Goal: Information Seeking & Learning: Learn about a topic

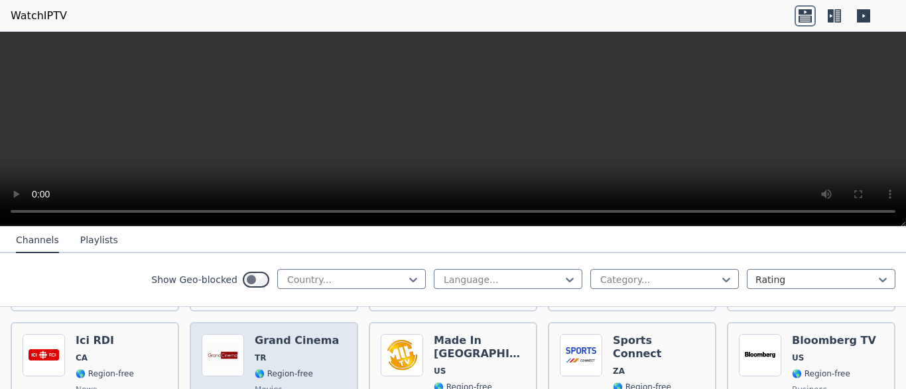
scroll to position [502, 0]
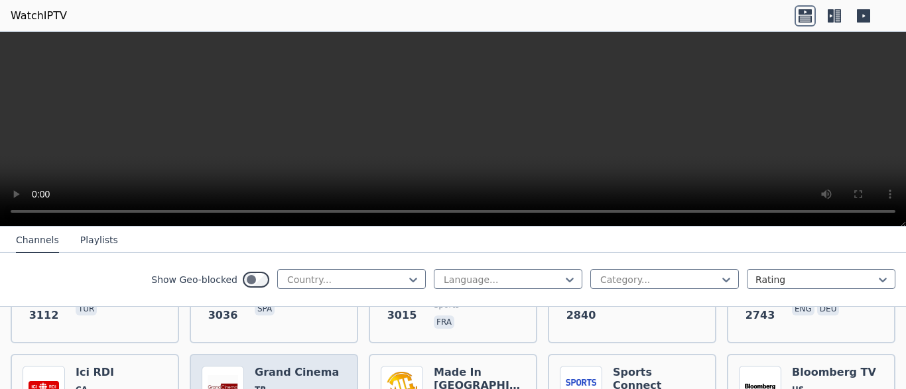
click at [296, 366] on h6 "Grand Cinema" at bounding box center [297, 372] width 84 height 13
click at [470, 287] on div "Language..." at bounding box center [508, 279] width 149 height 20
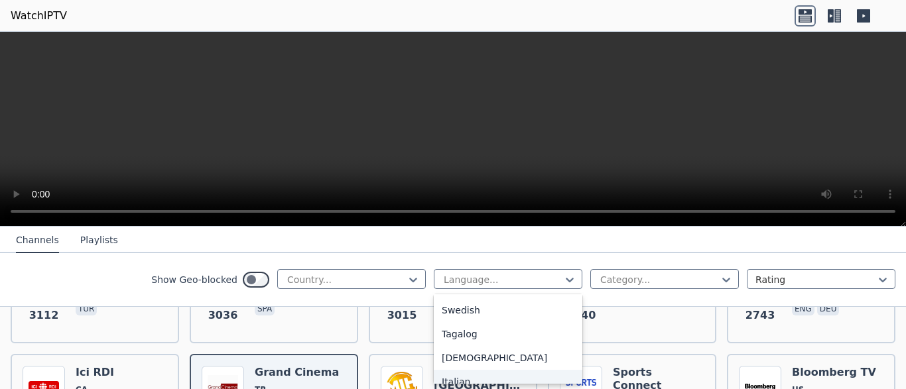
scroll to position [441, 0]
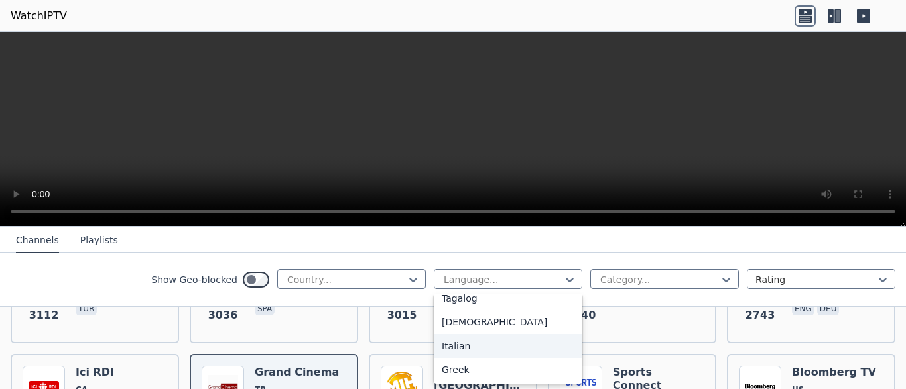
click at [457, 339] on div "Italian" at bounding box center [508, 346] width 149 height 24
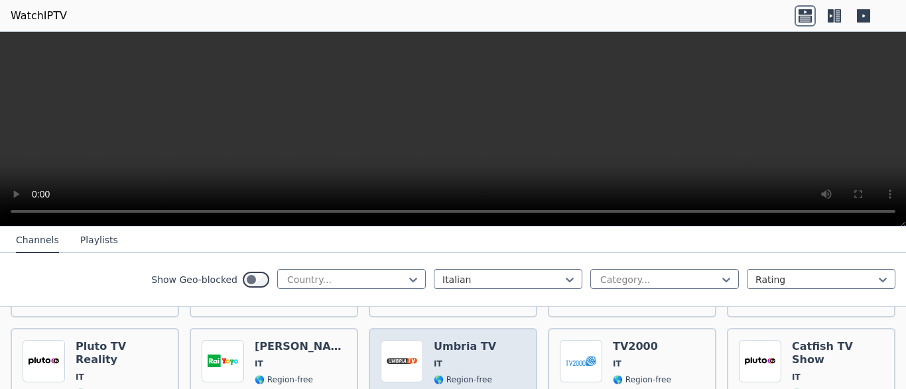
scroll to position [2424, 0]
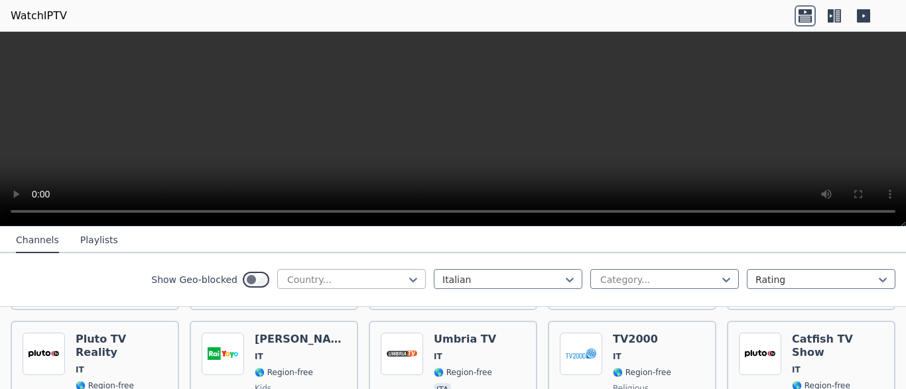
click at [314, 279] on div at bounding box center [346, 279] width 121 height 13
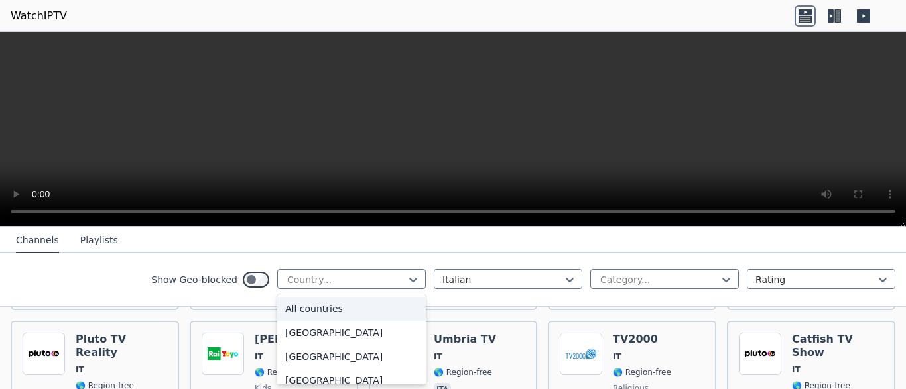
click at [318, 309] on div "All countries" at bounding box center [351, 309] width 149 height 24
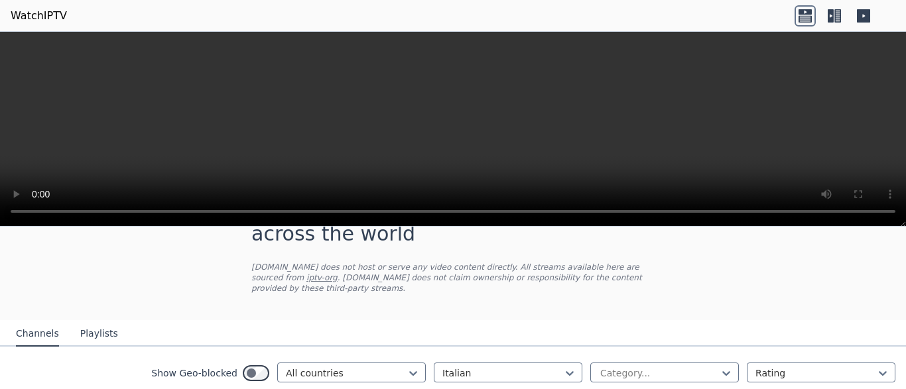
scroll to position [167, 0]
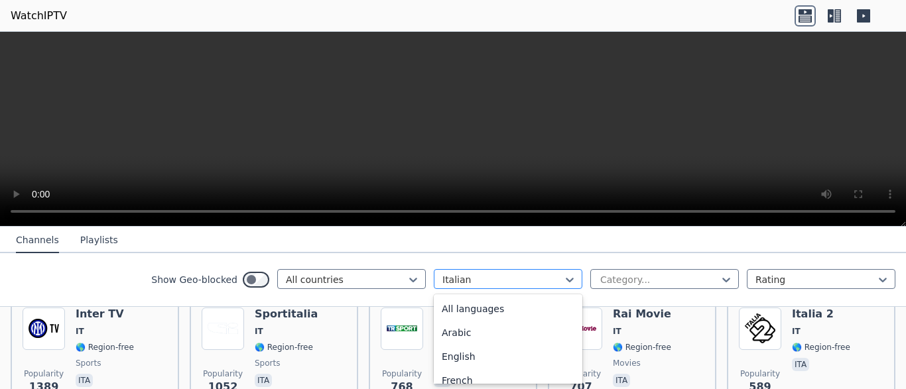
click at [473, 279] on div at bounding box center [503, 279] width 121 height 13
click at [470, 302] on div "All languages" at bounding box center [508, 309] width 149 height 24
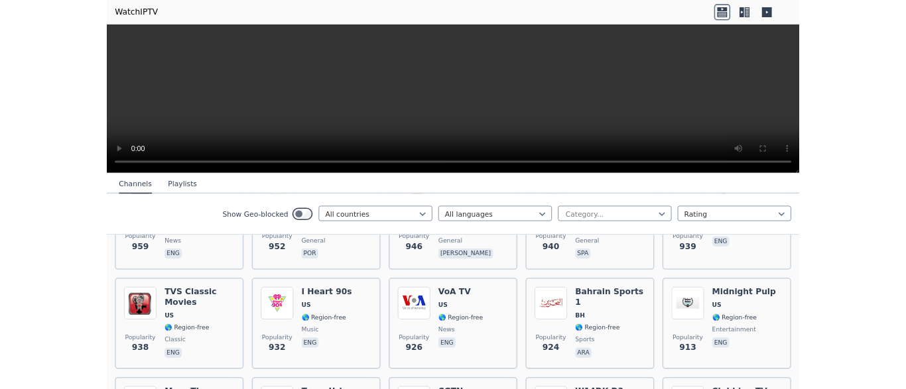
scroll to position [2006, 0]
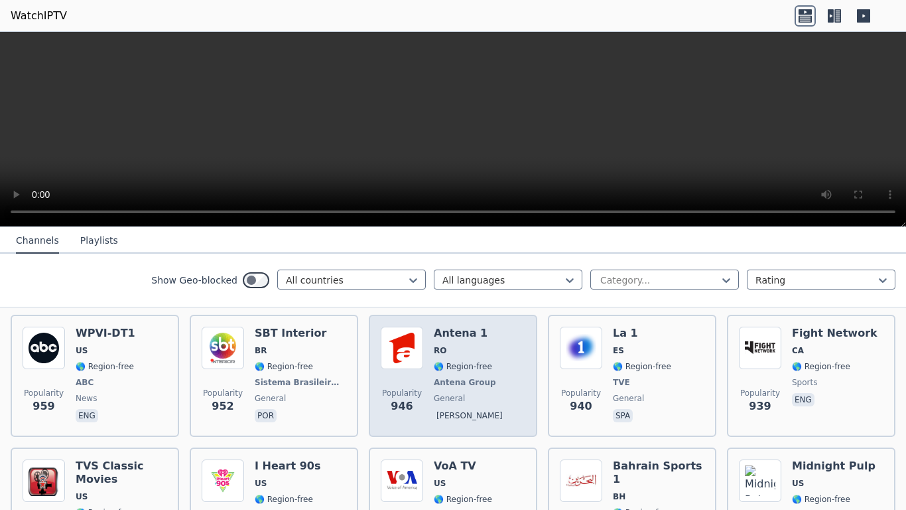
click at [453, 326] on div "Antena 1 RO 🌎 Region-free Antena Group general [PERSON_NAME]" at bounding box center [471, 375] width 74 height 98
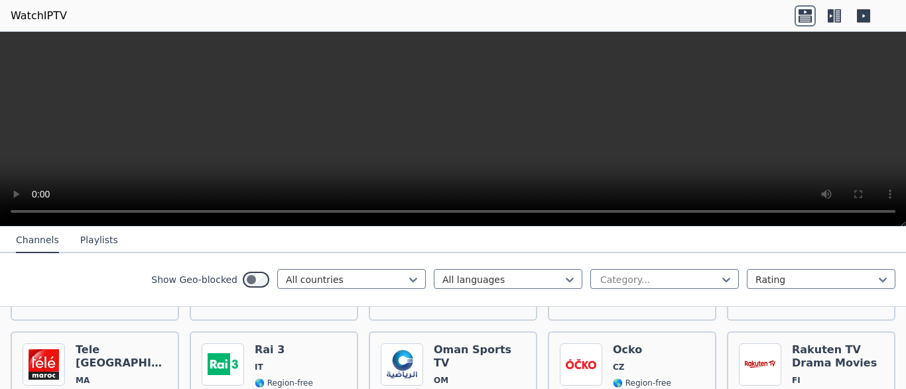
scroll to position [5768, 0]
